Goal: Navigation & Orientation: Find specific page/section

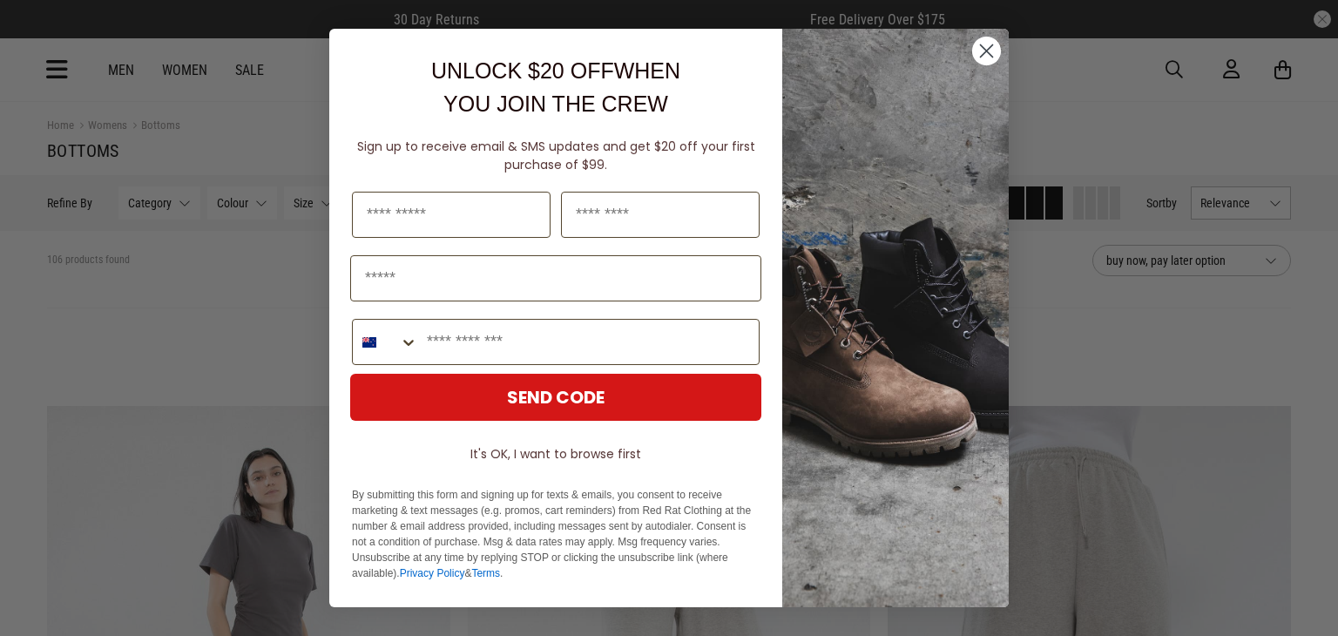
click at [989, 50] on circle "Close dialog" at bounding box center [986, 51] width 29 height 29
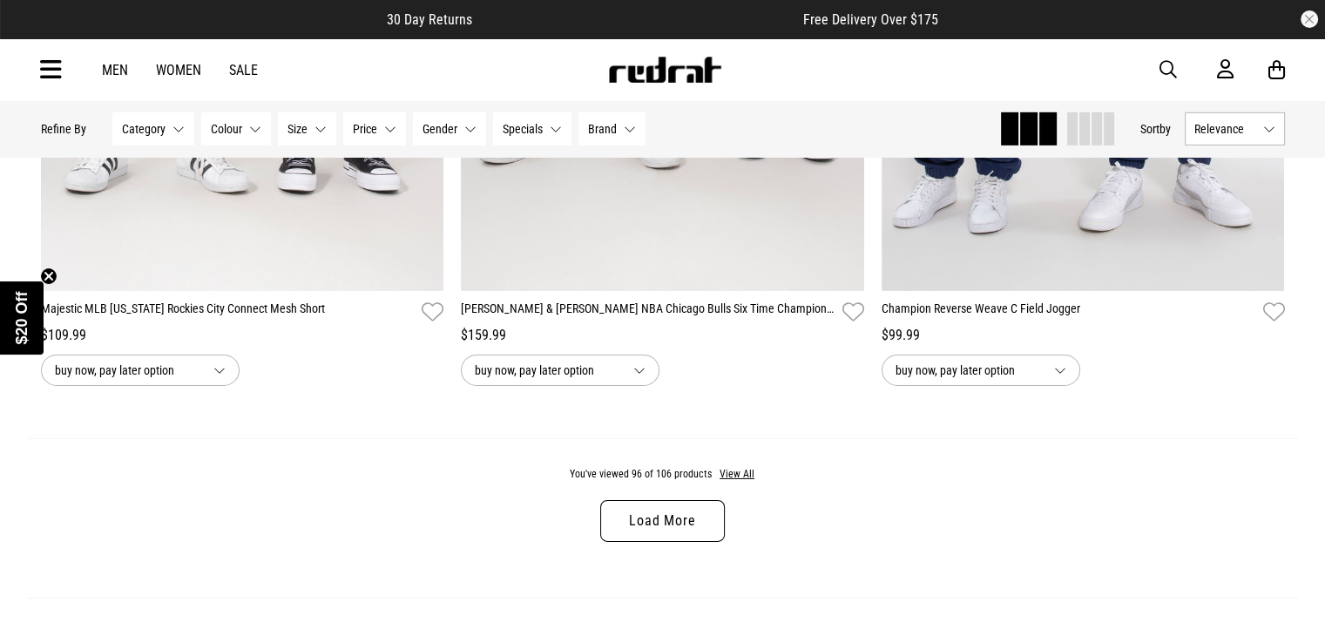
scroll to position [5538, 0]
click at [700, 522] on link "Load More" at bounding box center [662, 519] width 124 height 42
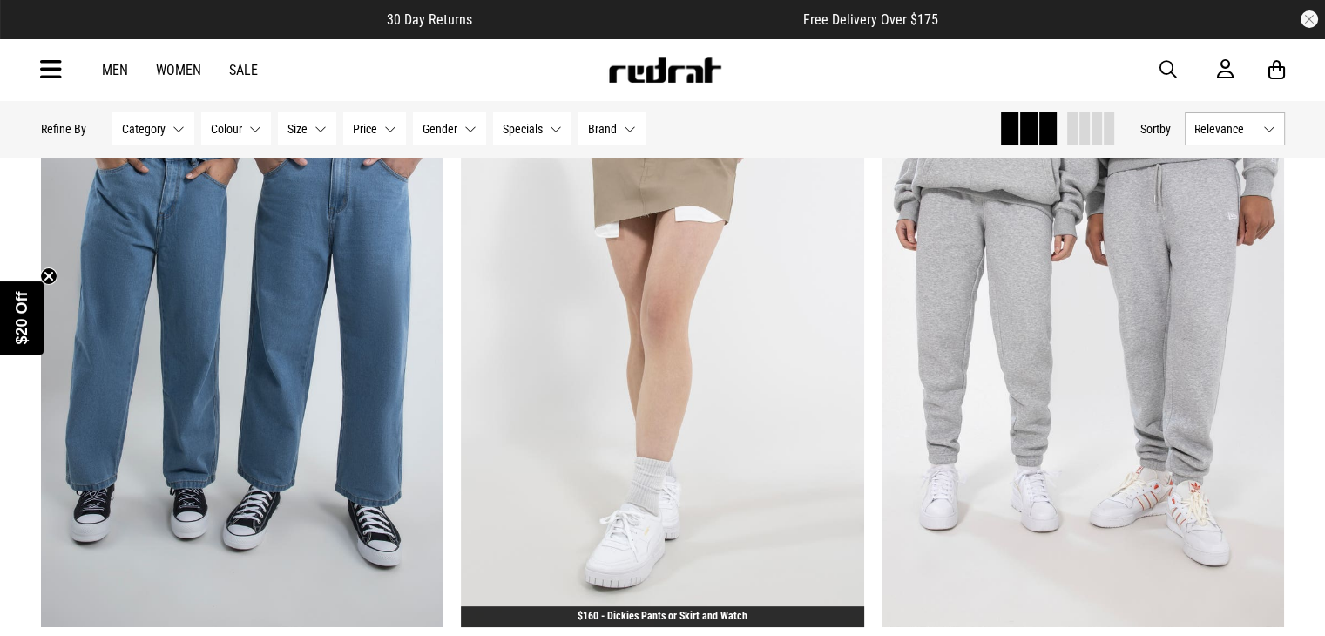
scroll to position [6618, 0]
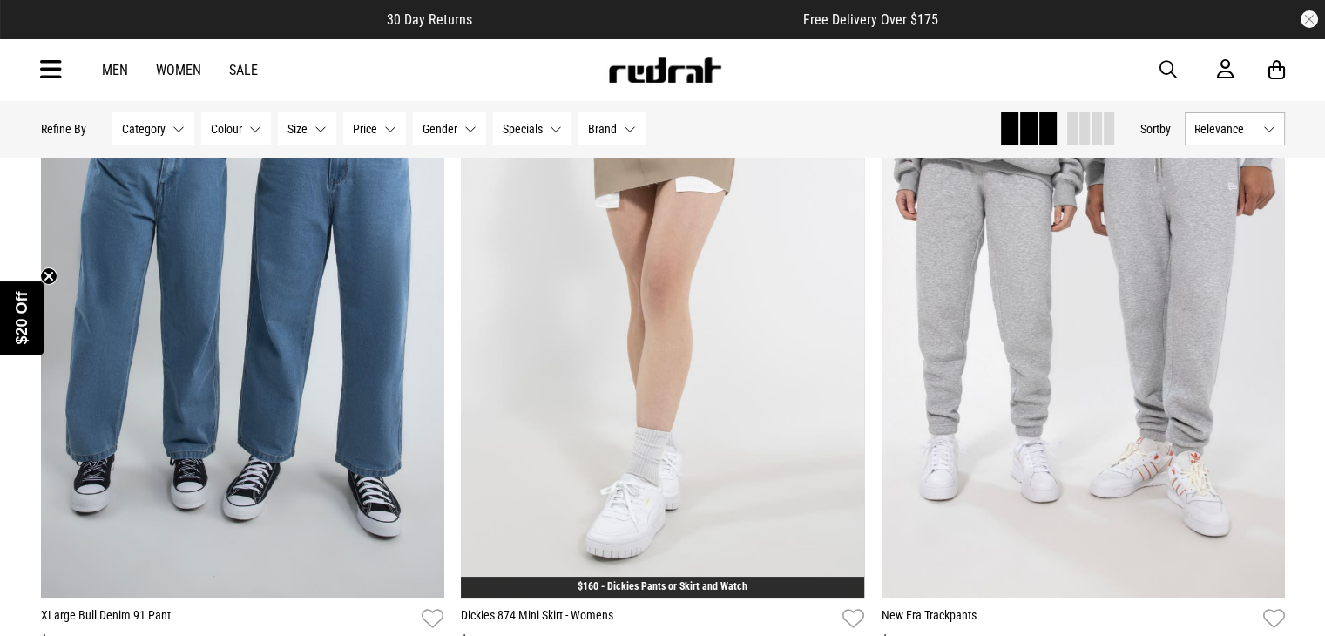
click at [179, 65] on link "Women" at bounding box center [178, 70] width 45 height 17
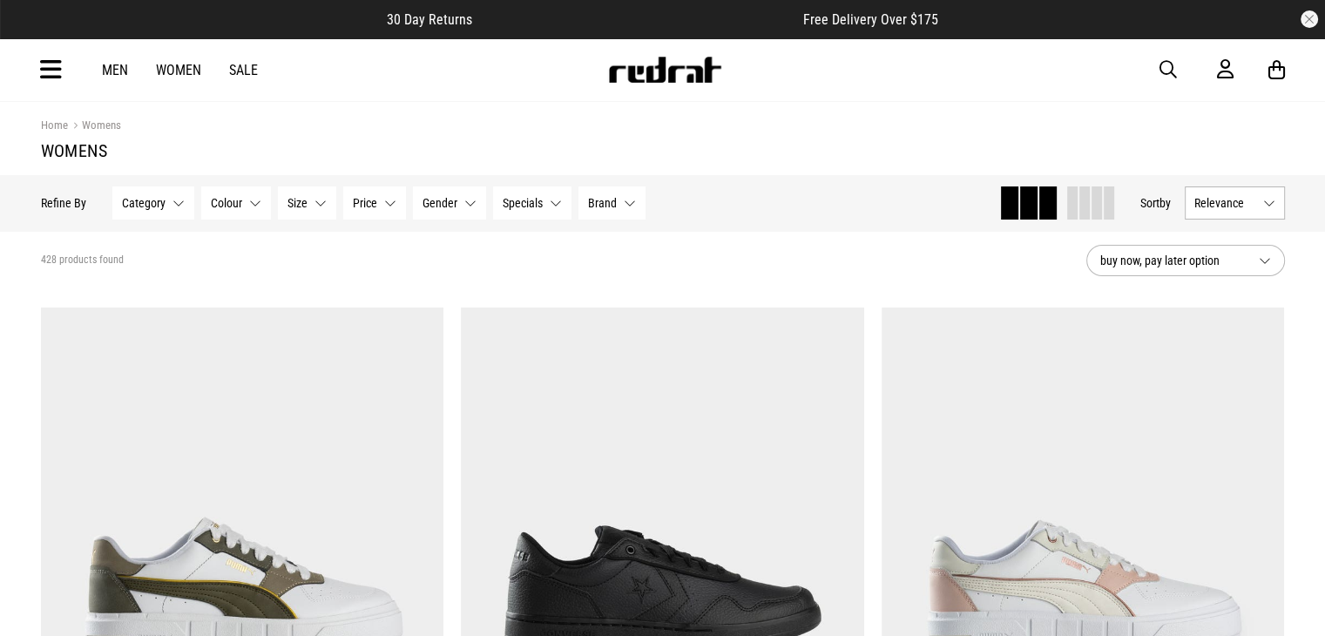
scroll to position [35, 0]
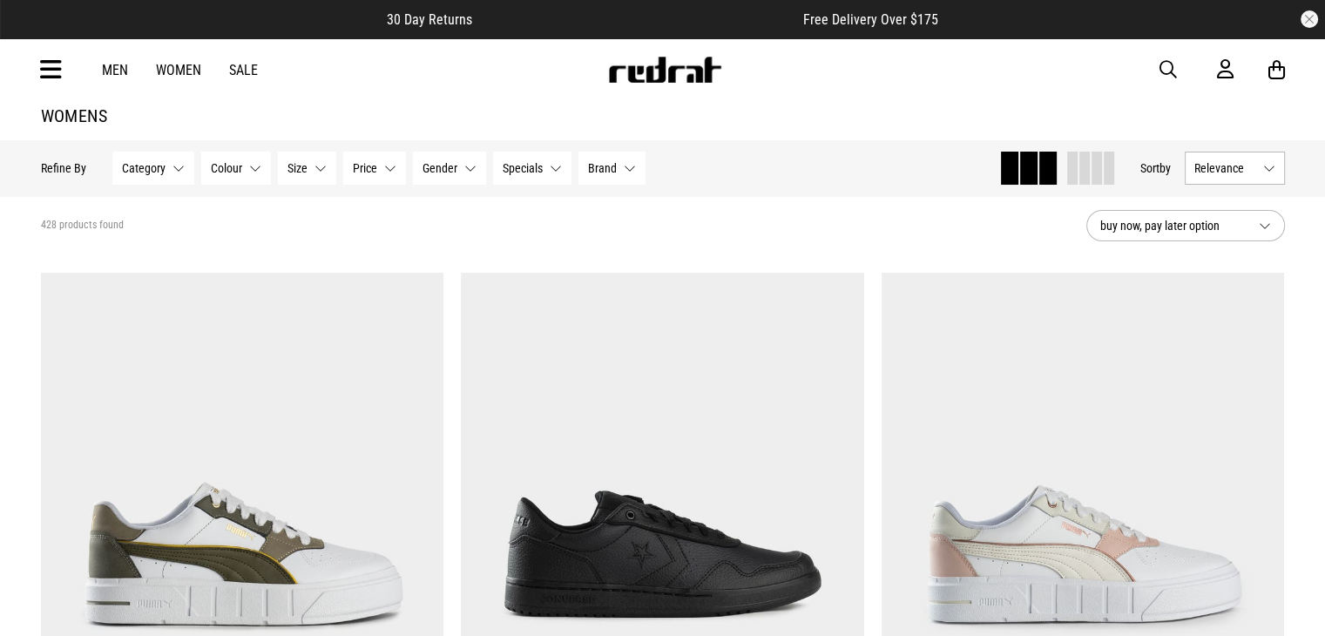
click at [171, 168] on button "Category None selected" at bounding box center [153, 168] width 82 height 33
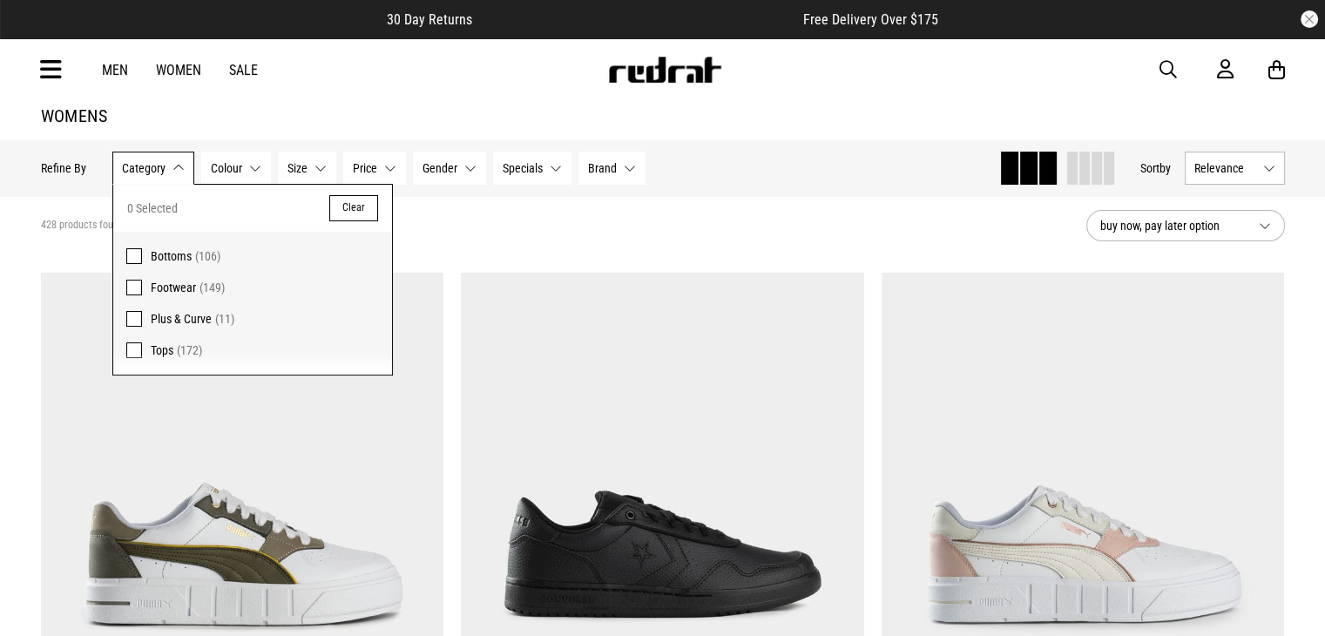
click at [135, 255] on span at bounding box center [134, 256] width 16 height 16
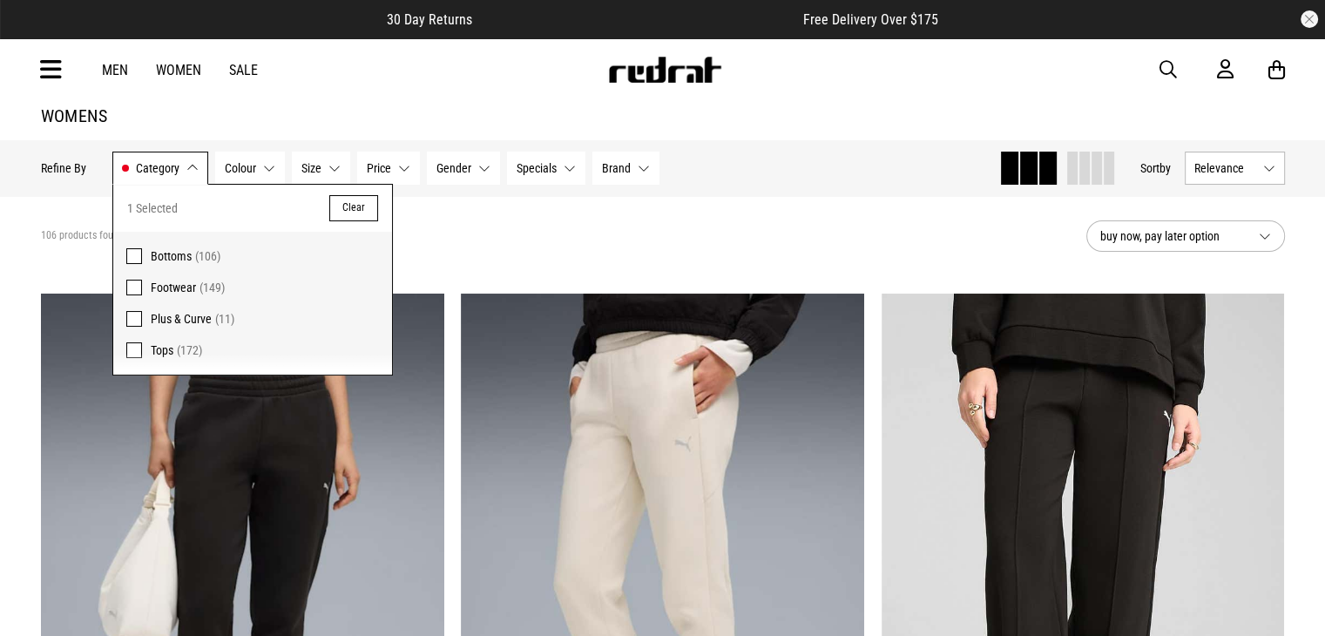
click at [134, 352] on span at bounding box center [134, 350] width 16 height 16
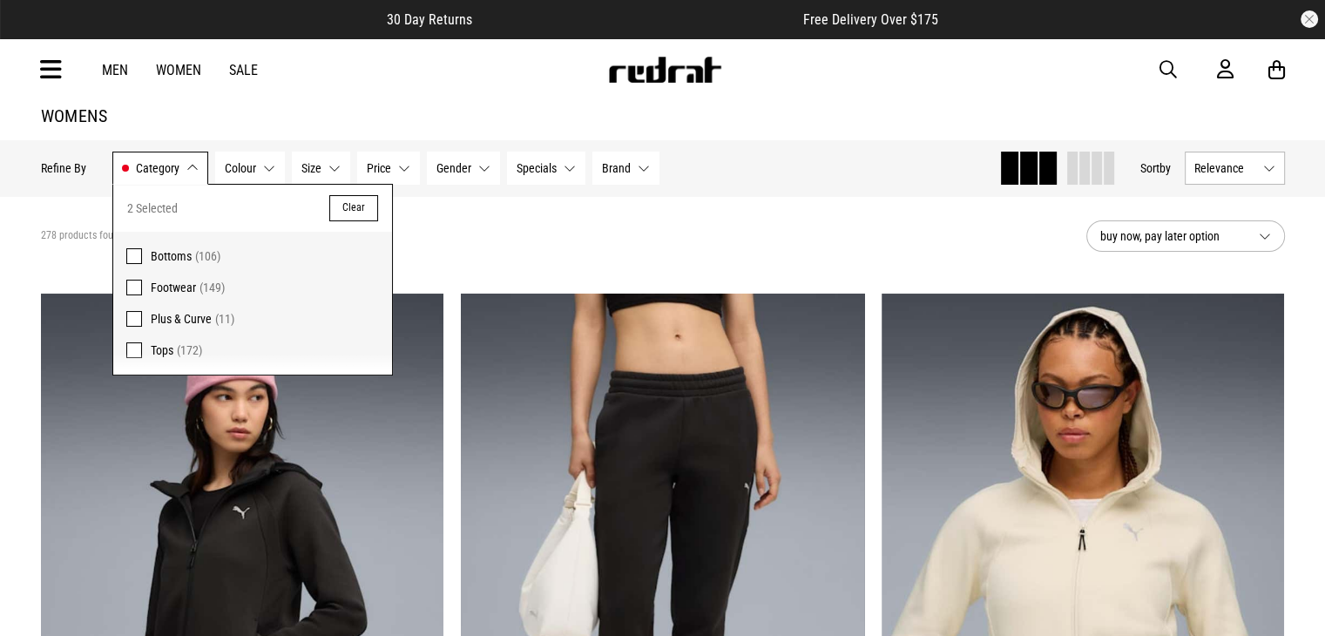
click at [361, 79] on div "Men Women Sale Sign in New Back Footwear Back Mens Back Womens Back Youth & Kid…" at bounding box center [662, 69] width 1271 height 63
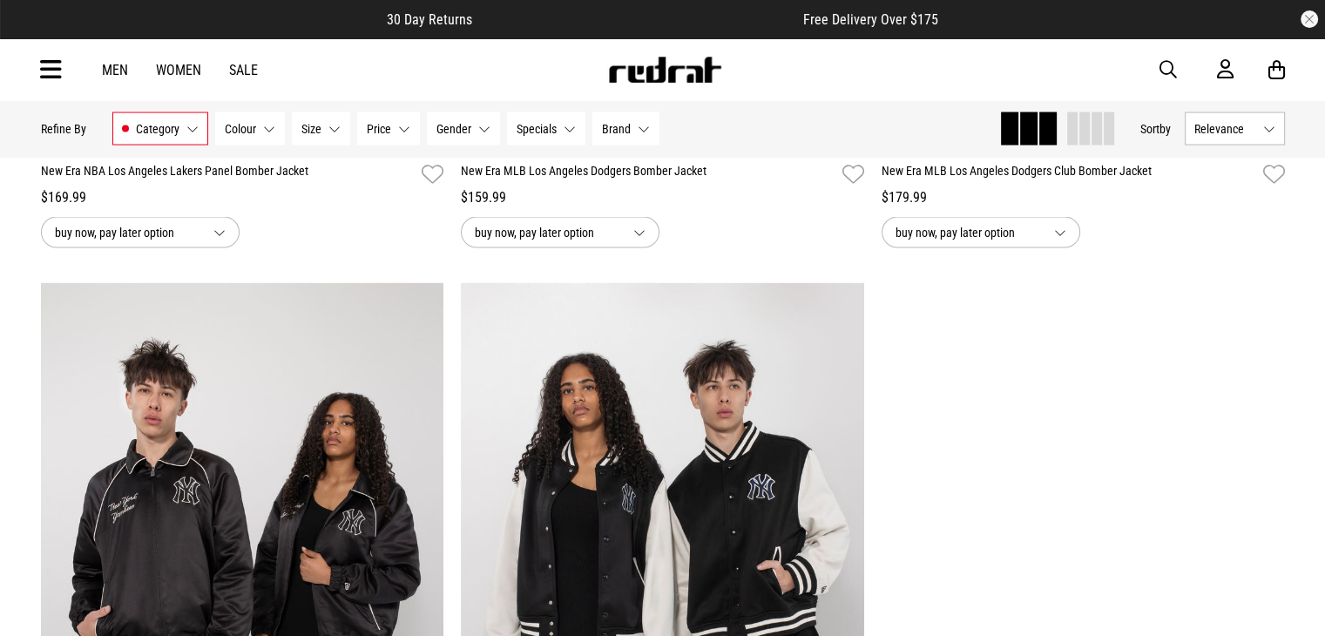
scroll to position [3518, 0]
